Goal: Obtain resource: Obtain resource

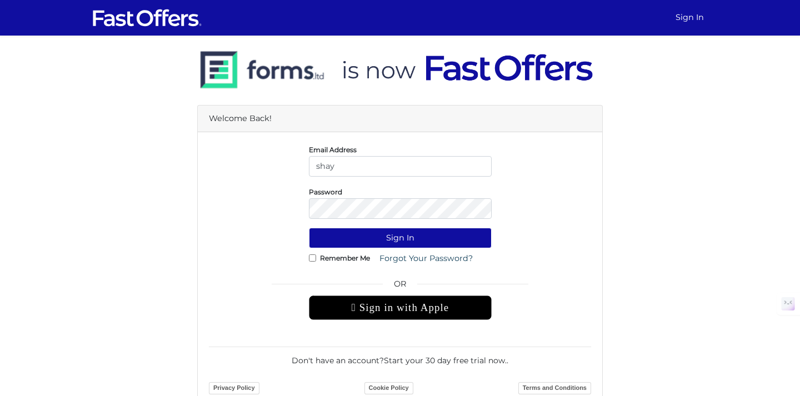
click at [433, 193] on div "Password" at bounding box center [400, 202] width 199 height 33
click at [366, 167] on input "shay" at bounding box center [400, 166] width 183 height 21
type input "shay@property.ca"
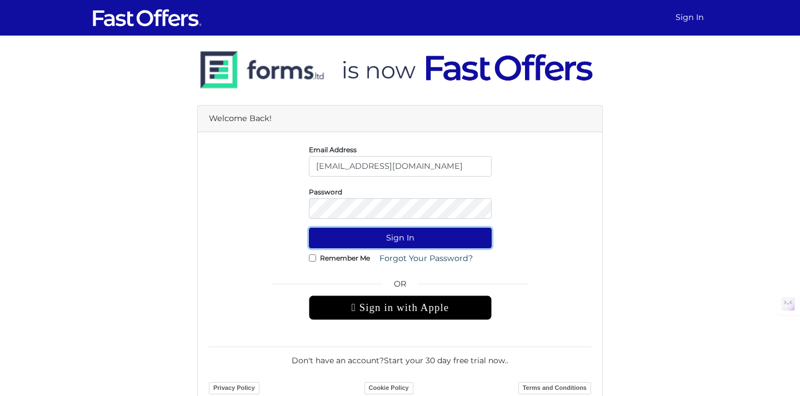
click at [384, 245] on button "Sign In" at bounding box center [400, 238] width 183 height 21
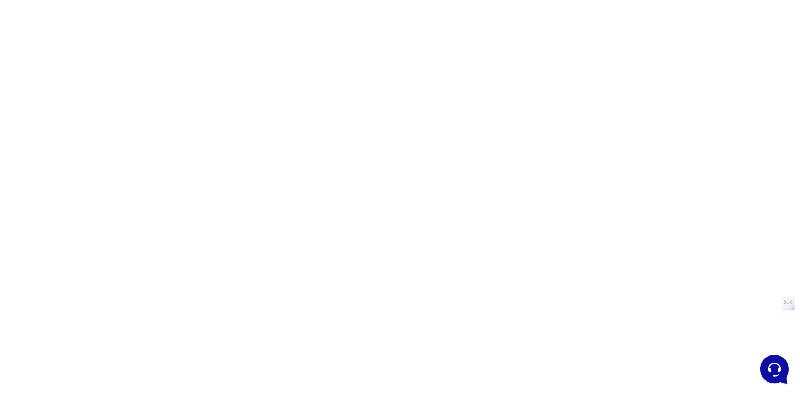
scroll to position [122, 0]
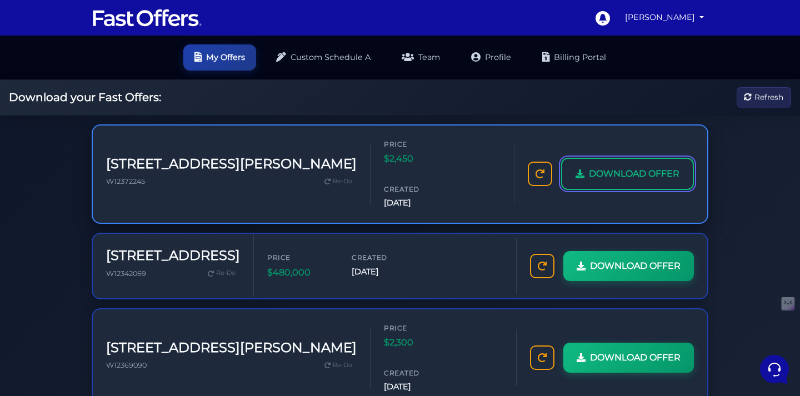
click at [589, 181] on span "DOWNLOAD OFFER" at bounding box center [634, 174] width 91 height 14
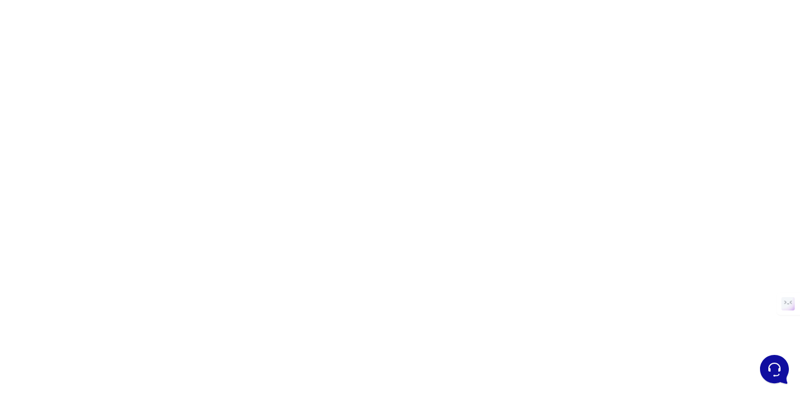
scroll to position [54, 0]
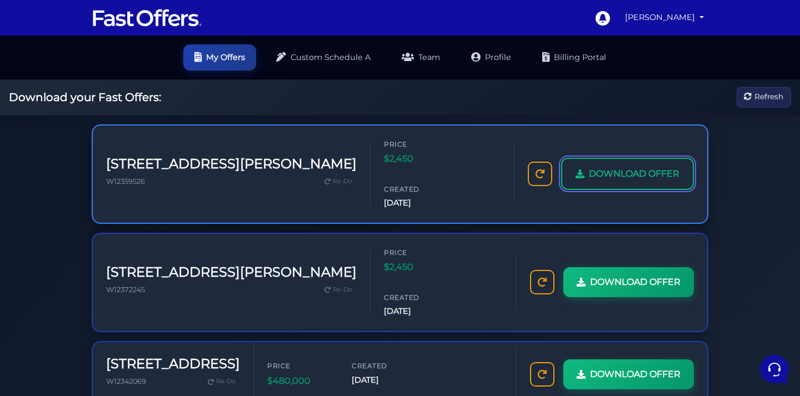
click at [589, 181] on span "DOWNLOAD OFFER" at bounding box center [634, 174] width 91 height 14
click at [589, 177] on span "DOWNLOAD OFFER" at bounding box center [634, 174] width 91 height 14
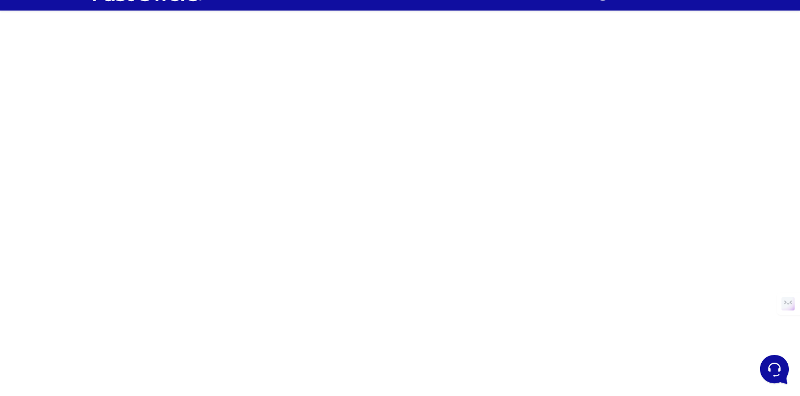
scroll to position [32, 0]
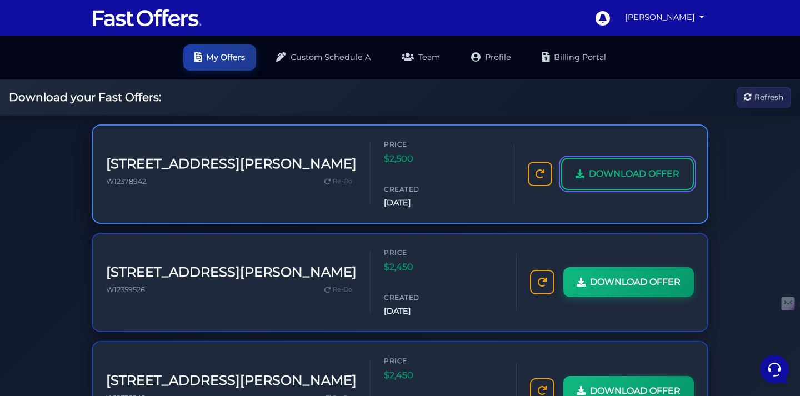
click at [589, 181] on span "DOWNLOAD OFFER" at bounding box center [634, 174] width 91 height 14
